Goal: Information Seeking & Learning: Learn about a topic

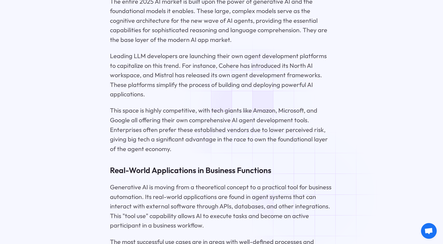
scroll to position [3371, 0]
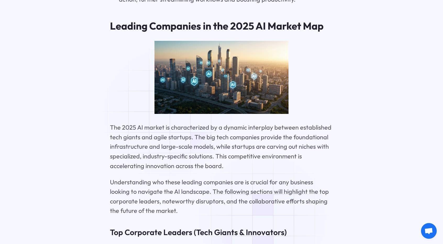
click at [171, 123] on p "The 2025 AI market is characterized by a dynamic interplay between established …" at bounding box center [221, 147] width 223 height 48
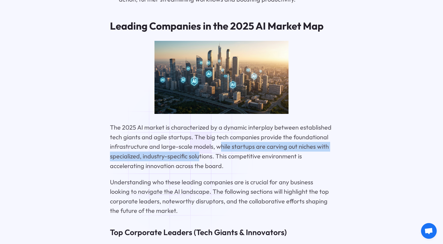
drag, startPoint x: 225, startPoint y: 132, endPoint x: 204, endPoint y: 141, distance: 23.5
click at [203, 141] on p "The 2025 AI market is characterized by a dynamic interplay between established …" at bounding box center [221, 147] width 223 height 48
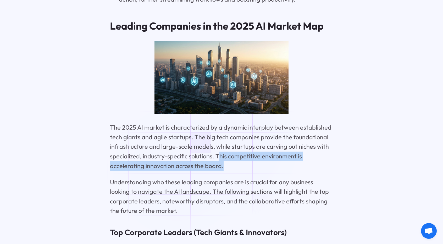
drag, startPoint x: 219, startPoint y: 144, endPoint x: 242, endPoint y: 155, distance: 25.3
click at [242, 155] on p "The 2025 AI market is characterized by a dynamic interplay between established …" at bounding box center [221, 147] width 223 height 48
